Goal: Communication & Community: Answer question/provide support

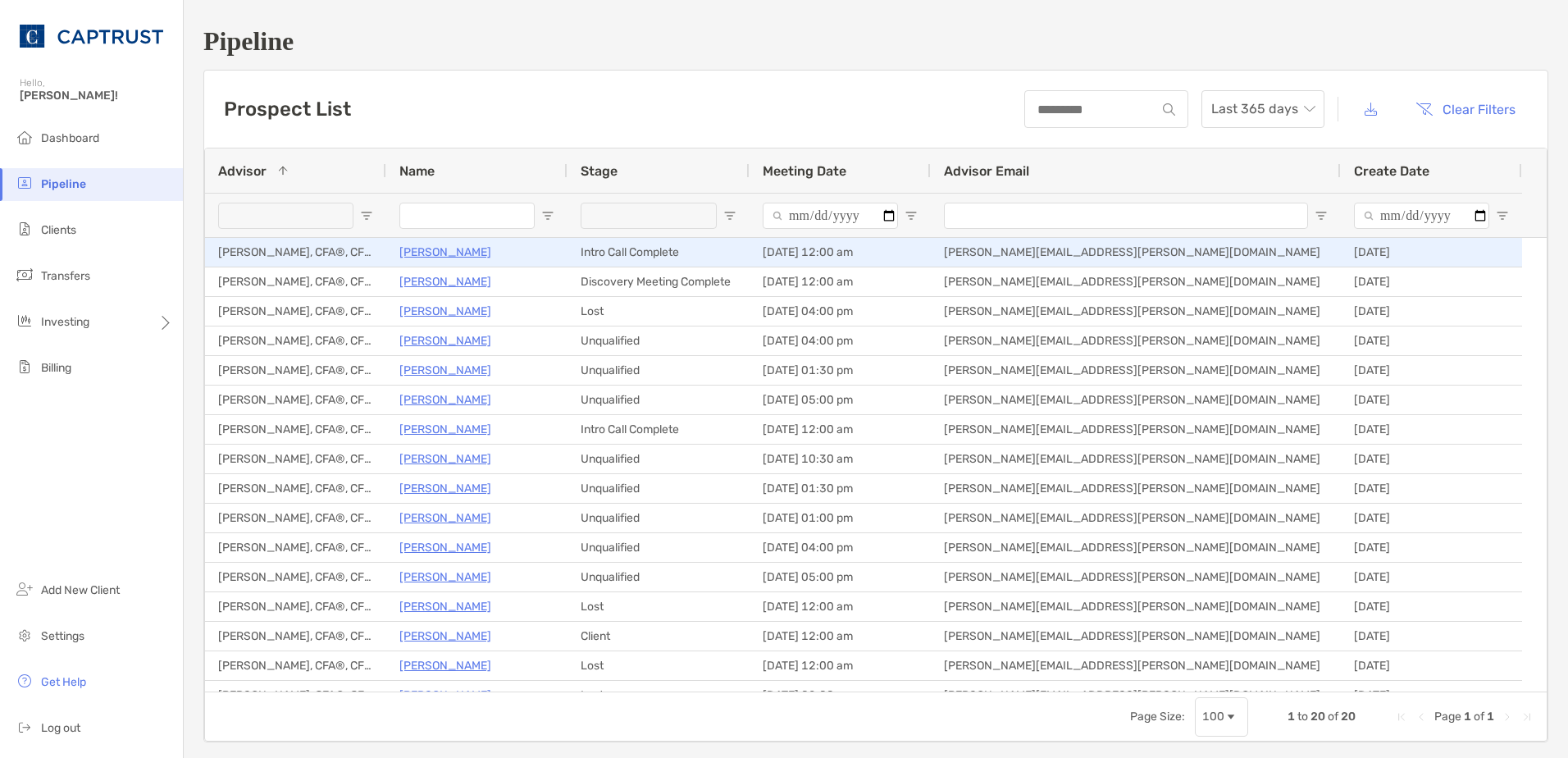
click at [426, 255] on p "[PERSON_NAME]" at bounding box center [445, 252] width 92 height 21
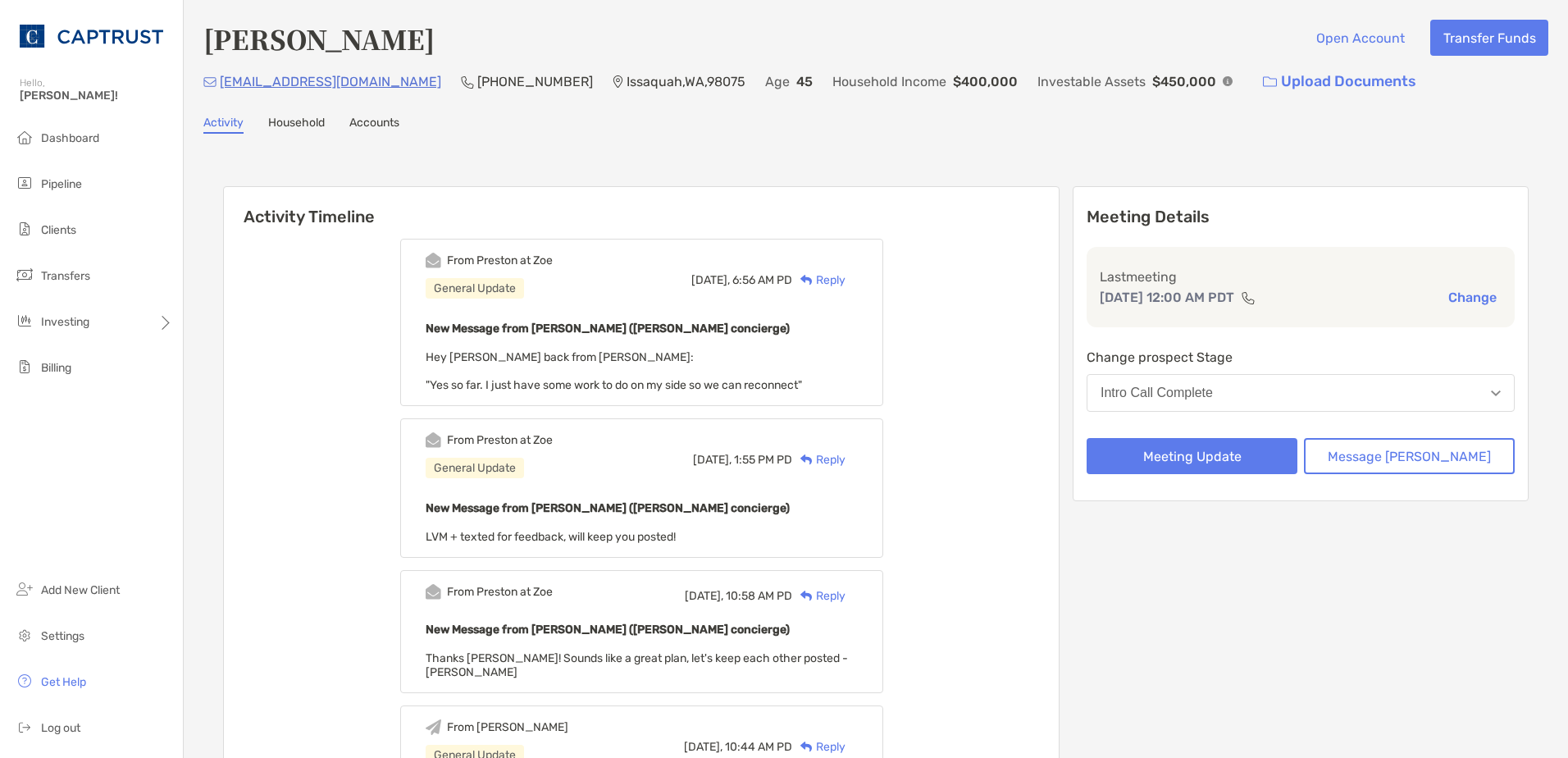
click at [845, 279] on div "Reply" at bounding box center [819, 280] width 54 height 17
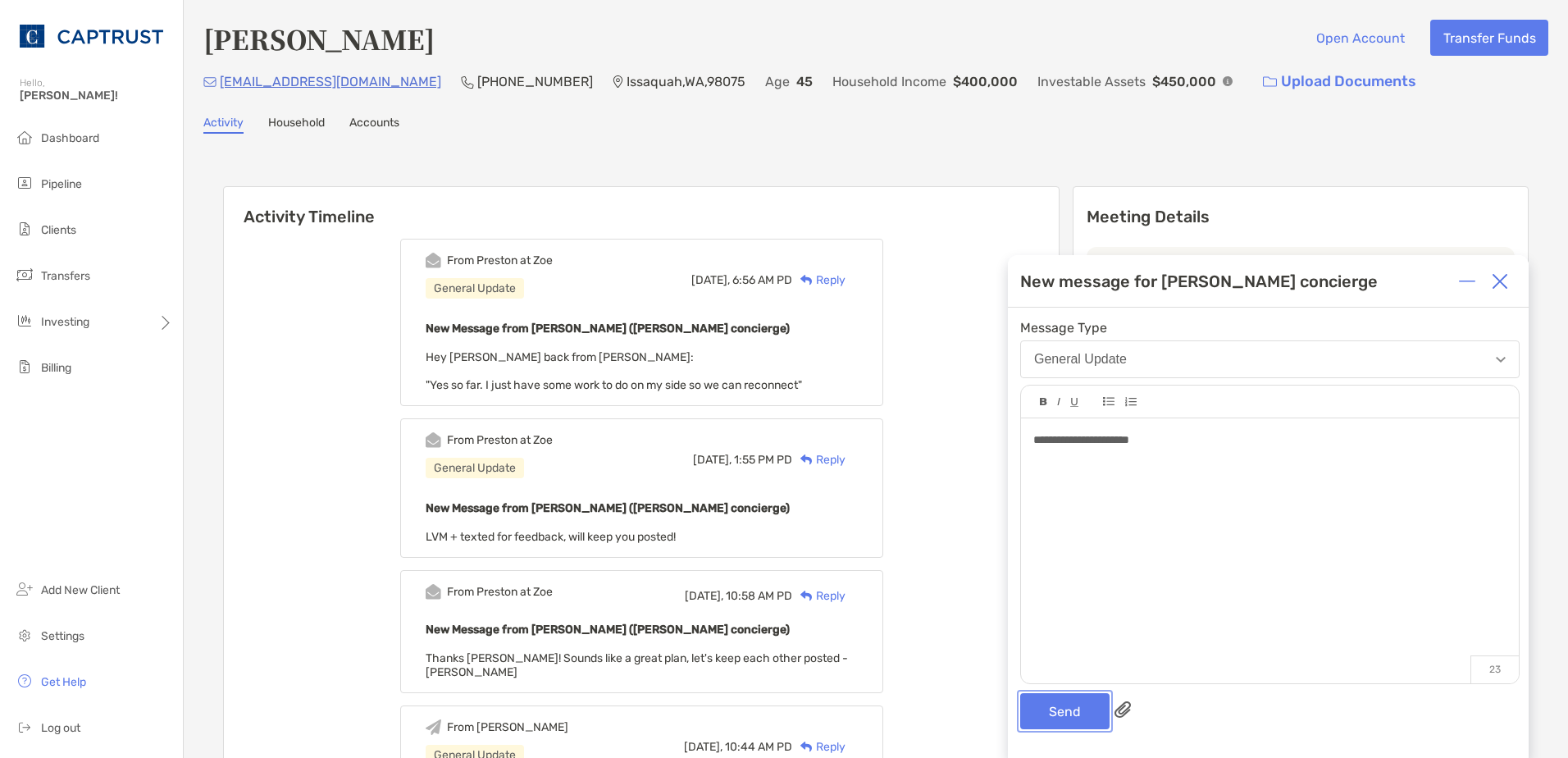
click at [1059, 709] on button "Send" at bounding box center [1065, 712] width 89 height 36
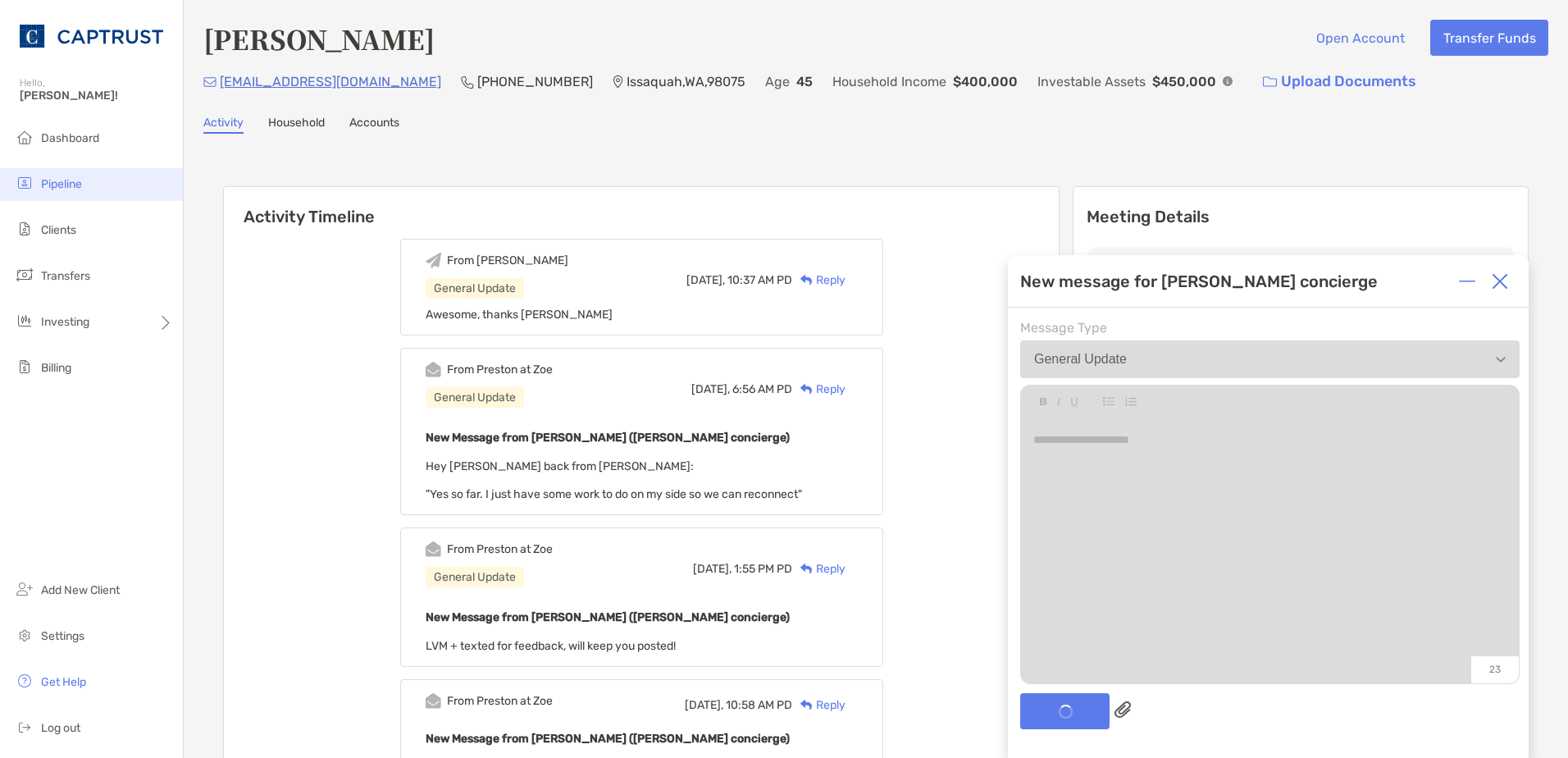
click at [58, 177] on span "Pipeline" at bounding box center [61, 183] width 41 height 14
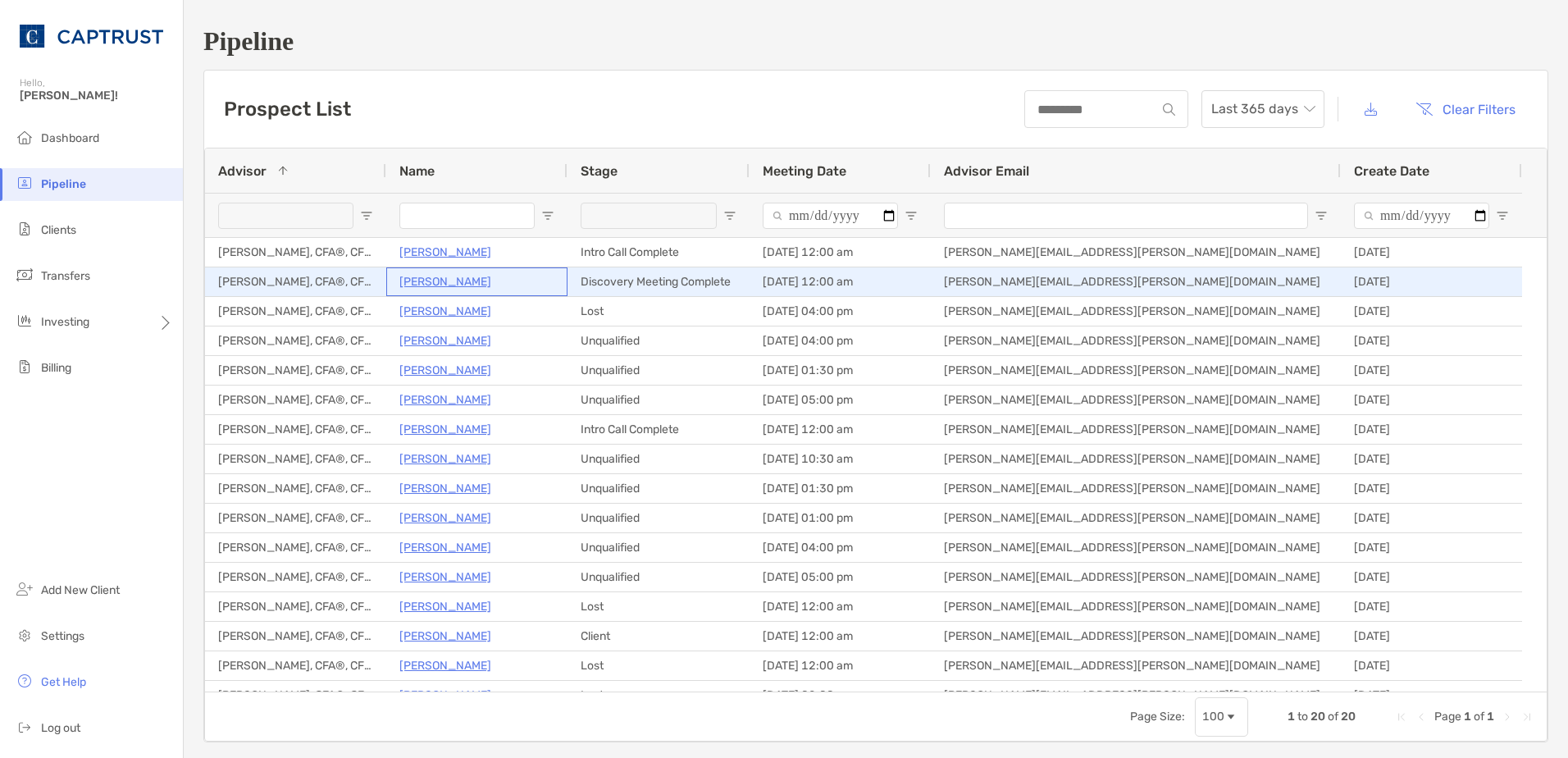
click at [446, 283] on p "[PERSON_NAME]" at bounding box center [445, 282] width 92 height 21
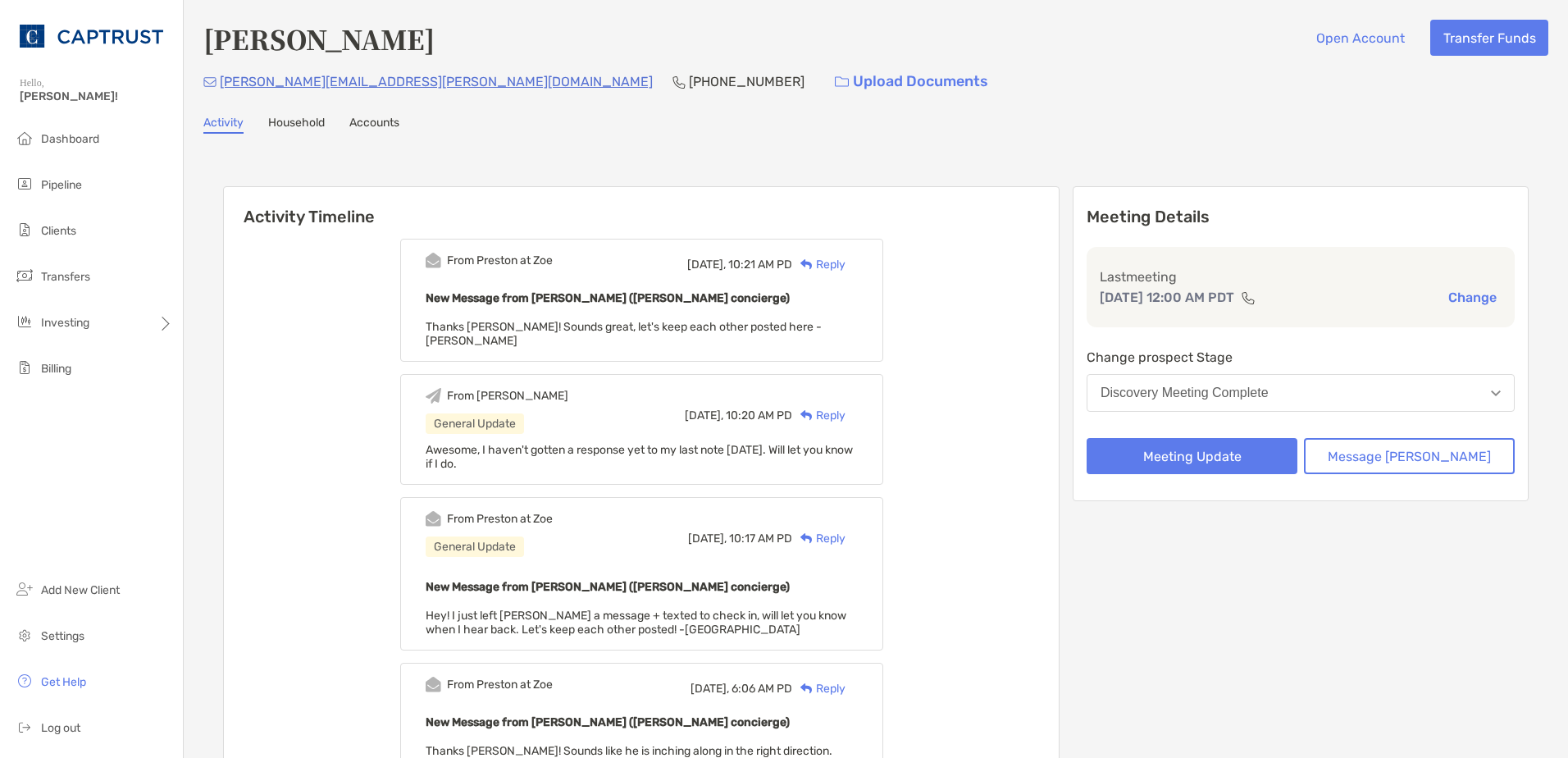
click at [813, 268] on img at bounding box center [807, 264] width 13 height 11
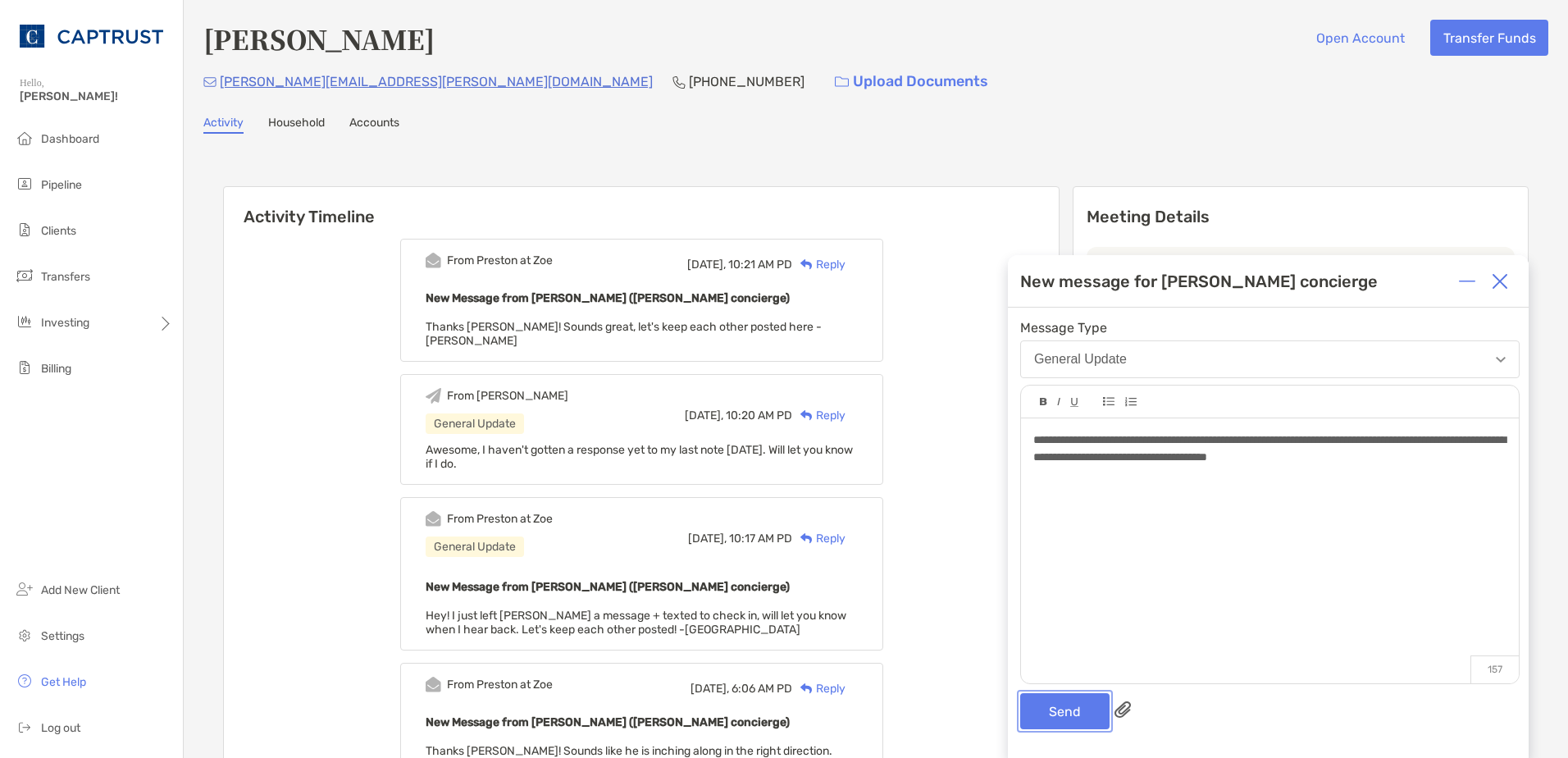
click at [1088, 697] on button "Send" at bounding box center [1065, 712] width 89 height 36
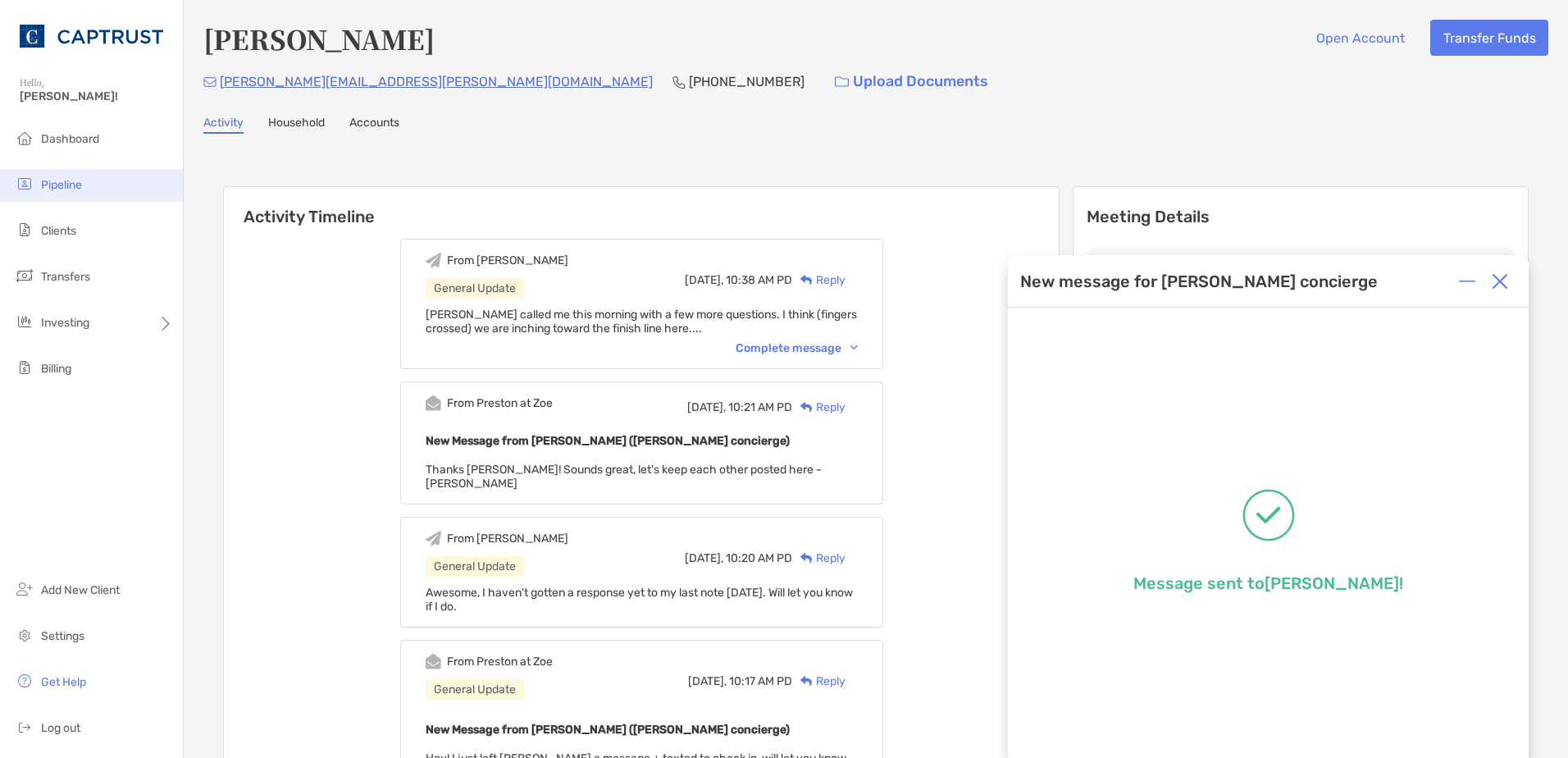
click at [51, 177] on li "Pipeline" at bounding box center [91, 185] width 183 height 33
